Goal: Task Accomplishment & Management: Manage account settings

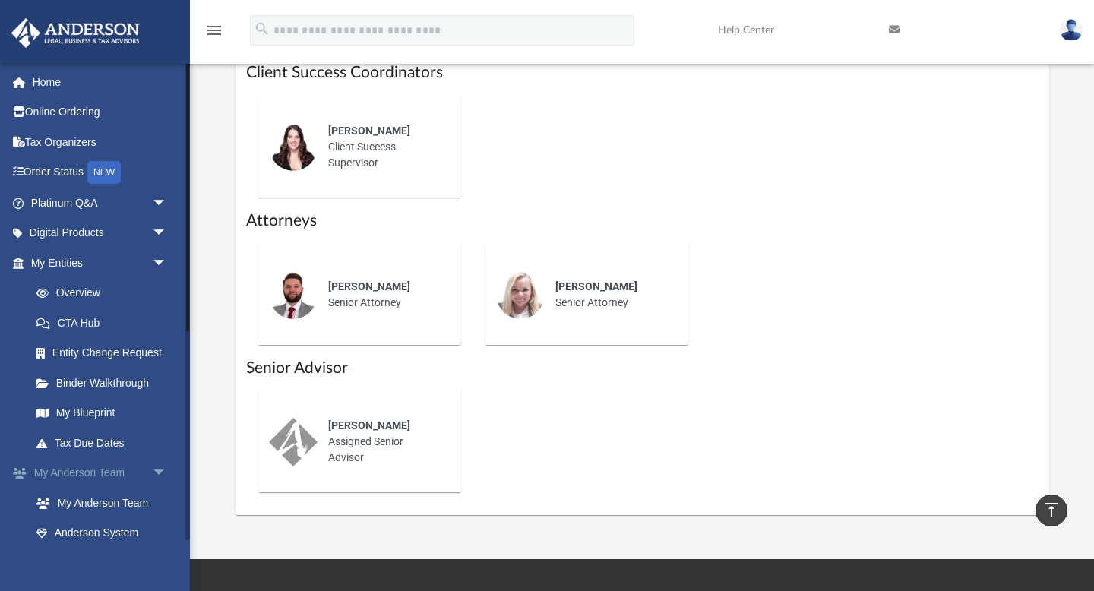
scroll to position [637, 0]
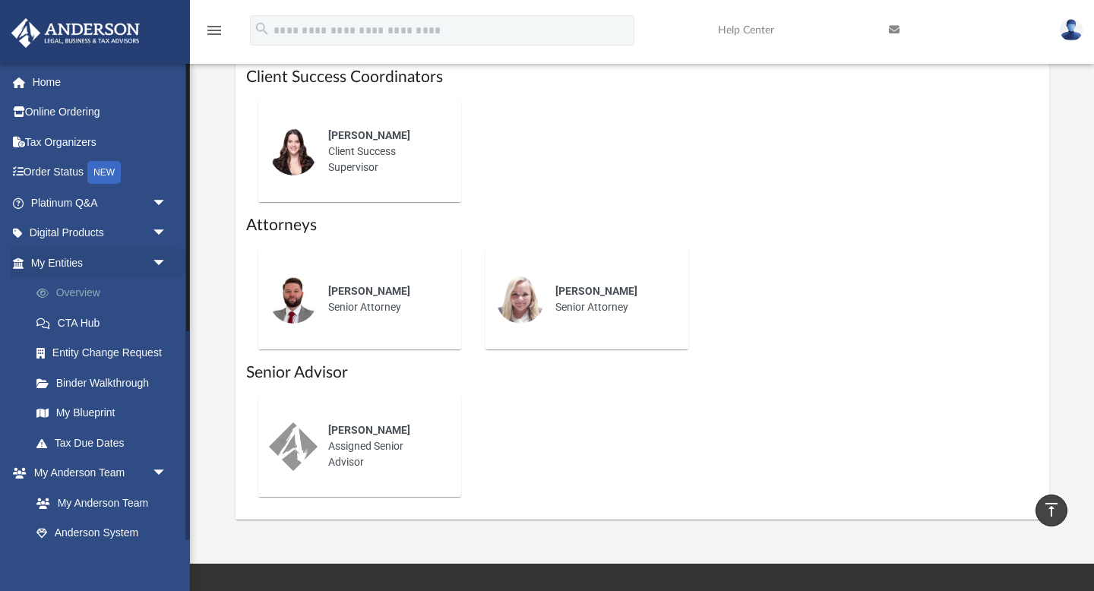
click at [81, 291] on link "Overview" at bounding box center [105, 293] width 169 height 30
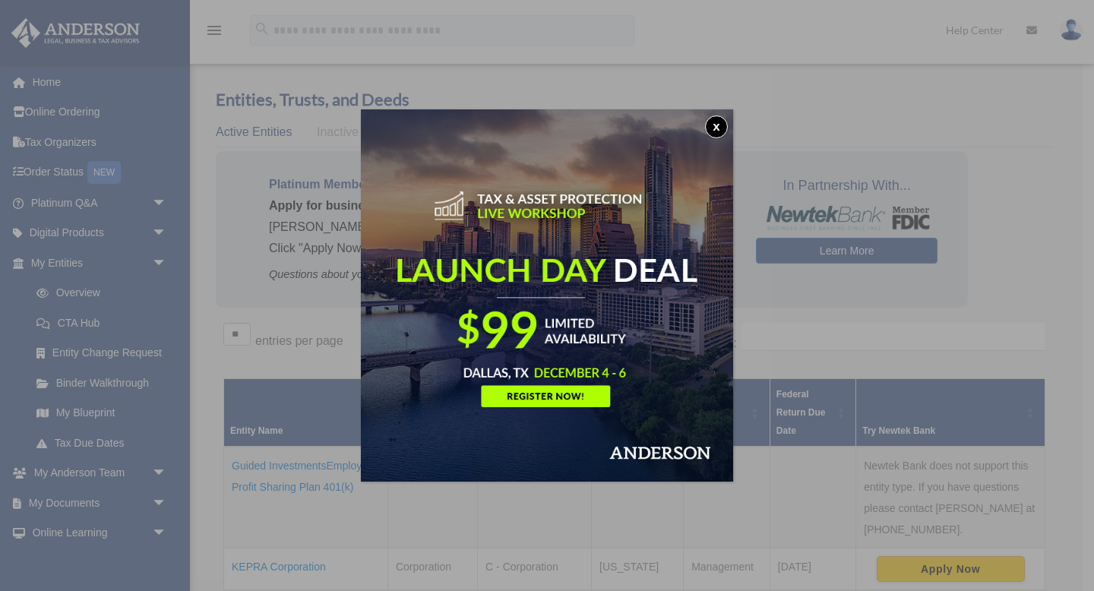
click at [717, 126] on button "x" at bounding box center [716, 126] width 23 height 23
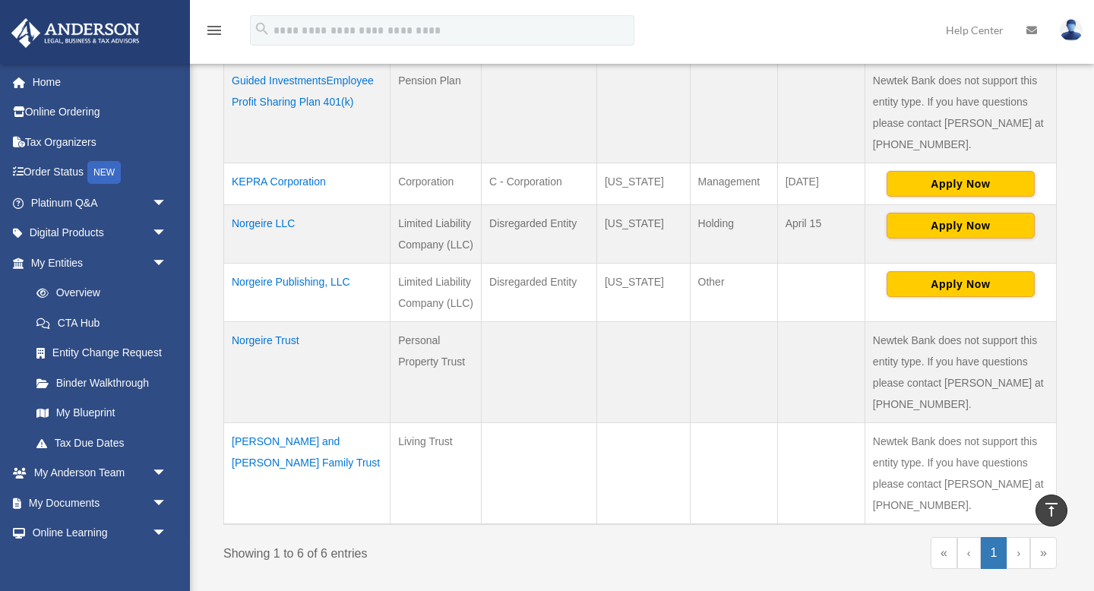
scroll to position [378, 0]
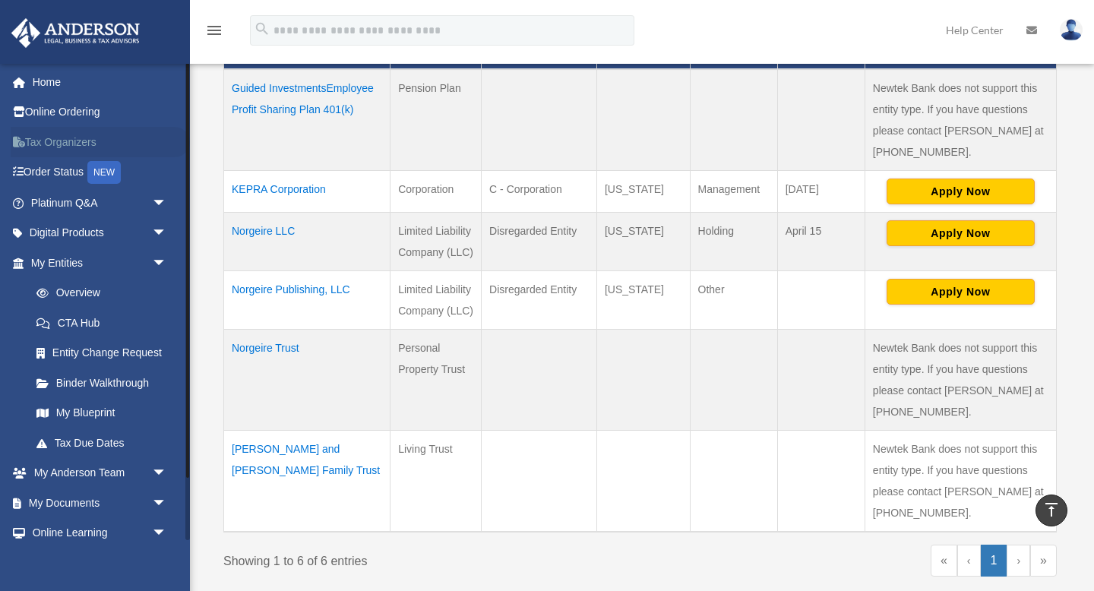
click at [72, 144] on link "Tax Organizers" at bounding box center [100, 142] width 179 height 30
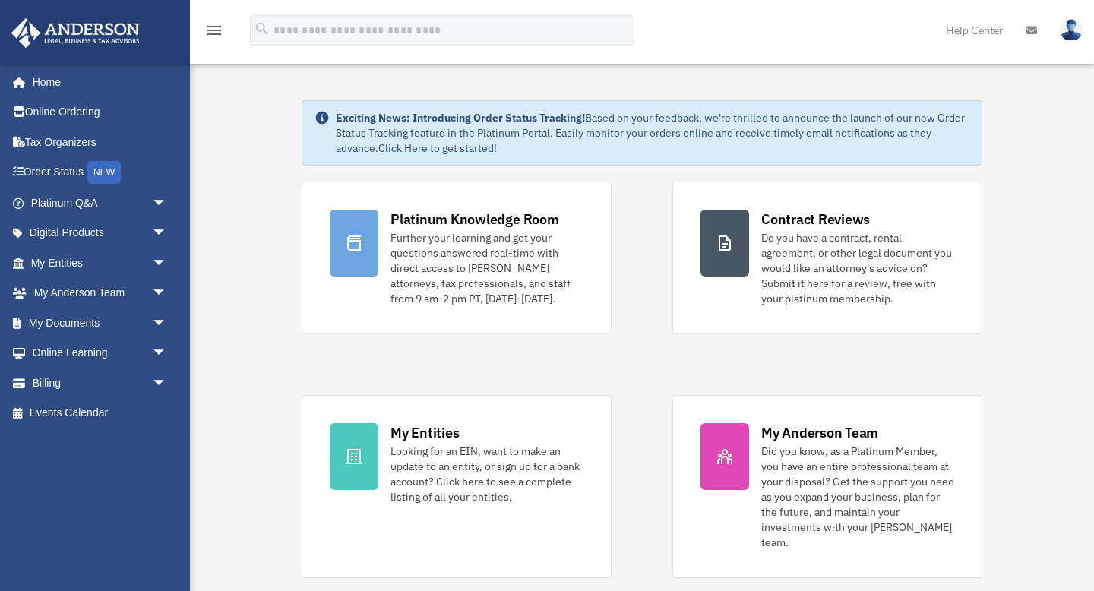
click at [1069, 30] on img at bounding box center [1071, 30] width 23 height 22
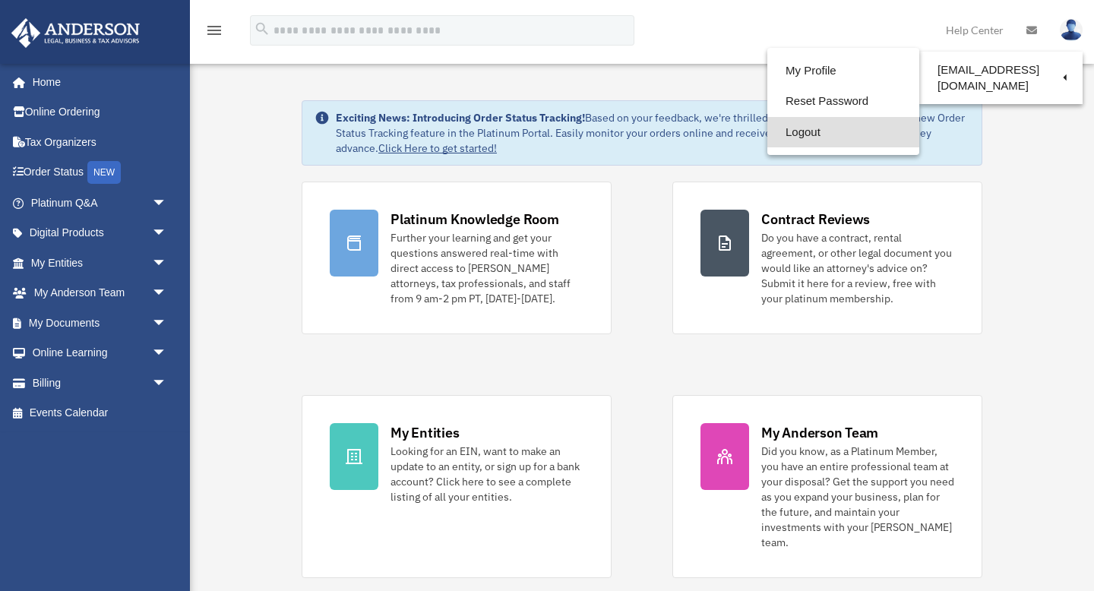
click at [806, 133] on link "Logout" at bounding box center [843, 132] width 152 height 31
